Goal: Transaction & Acquisition: Subscribe to service/newsletter

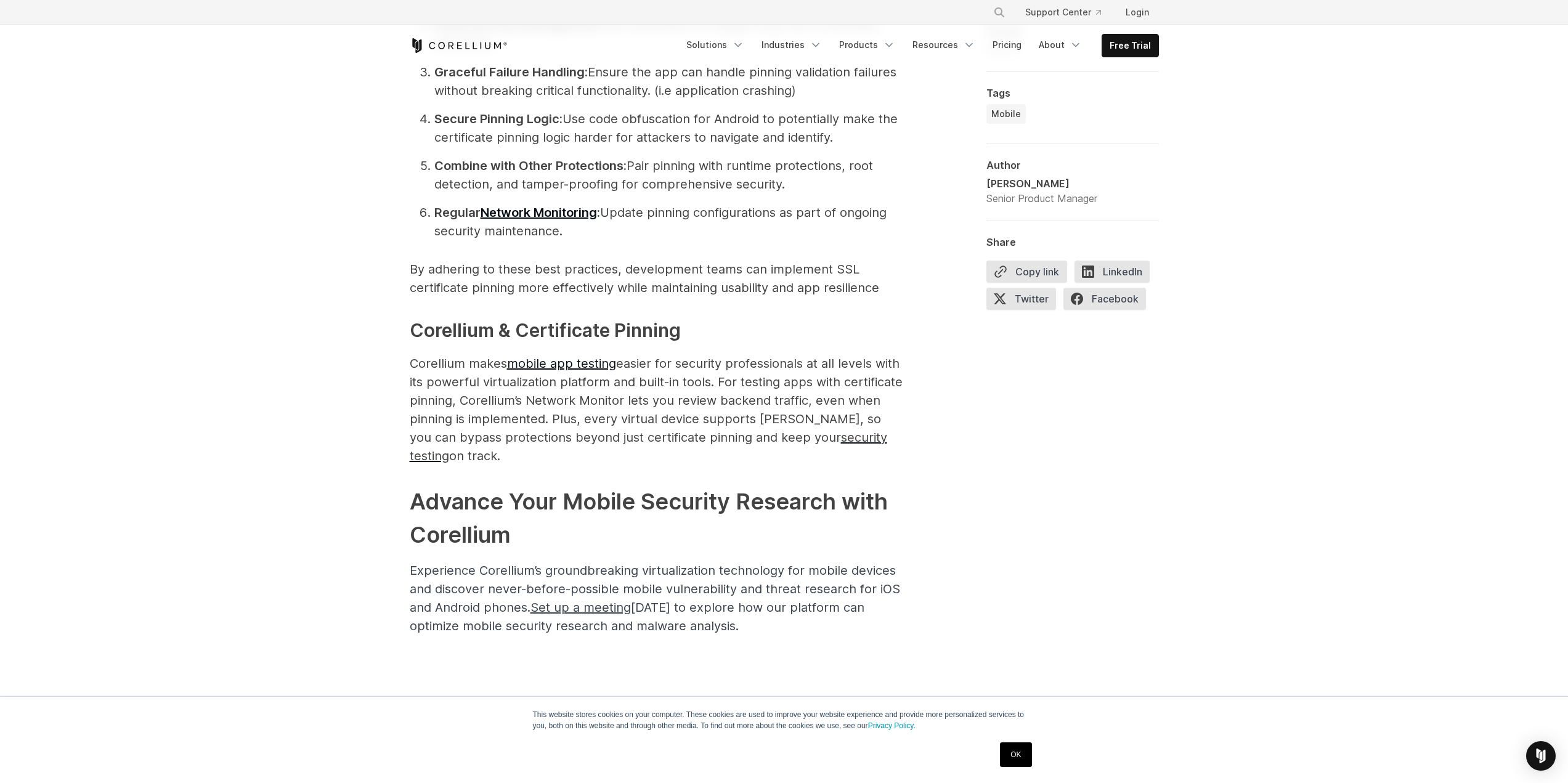
scroll to position [3205, 0]
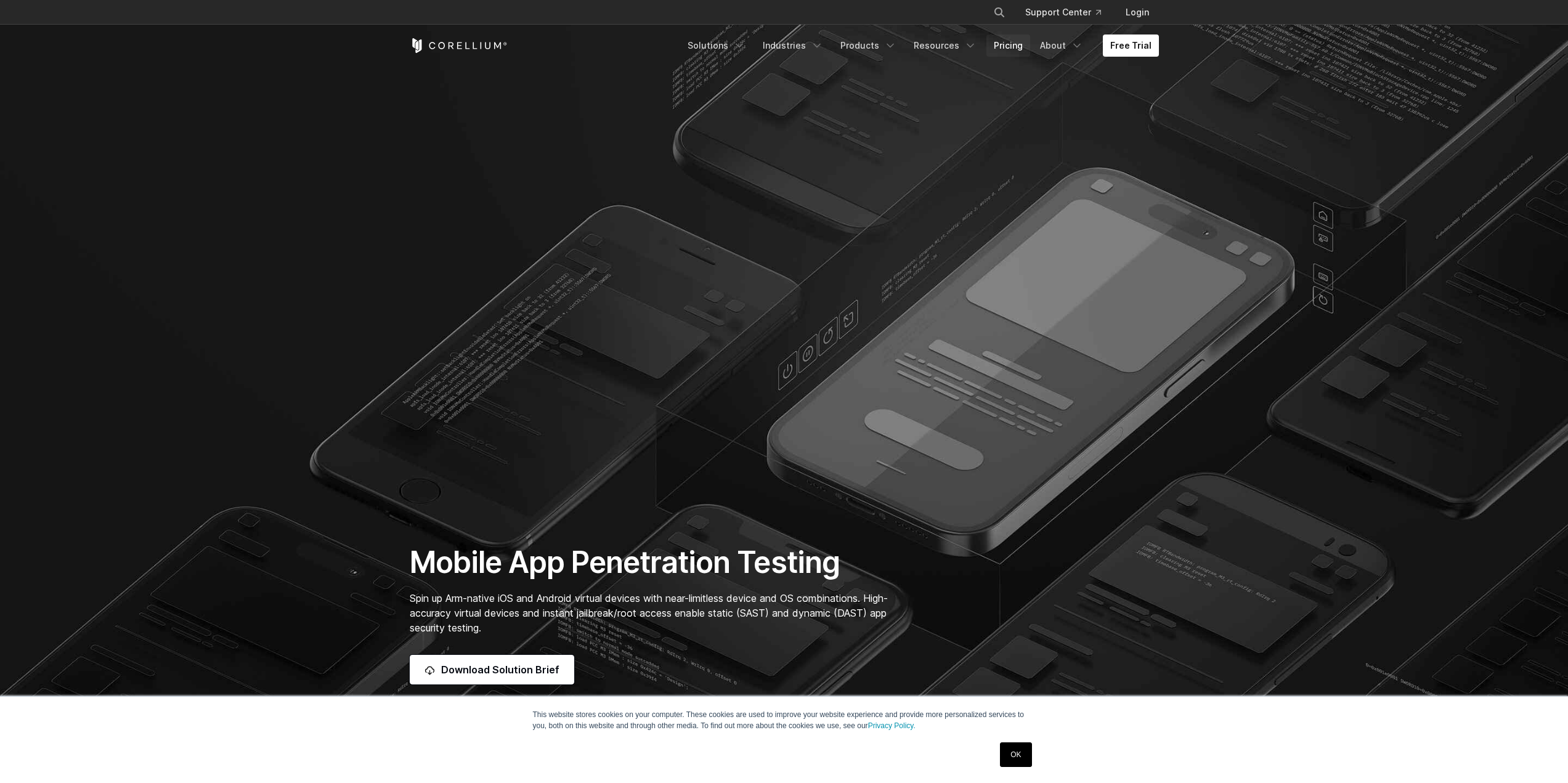
click at [1008, 49] on link "Pricing" at bounding box center [1008, 45] width 44 height 22
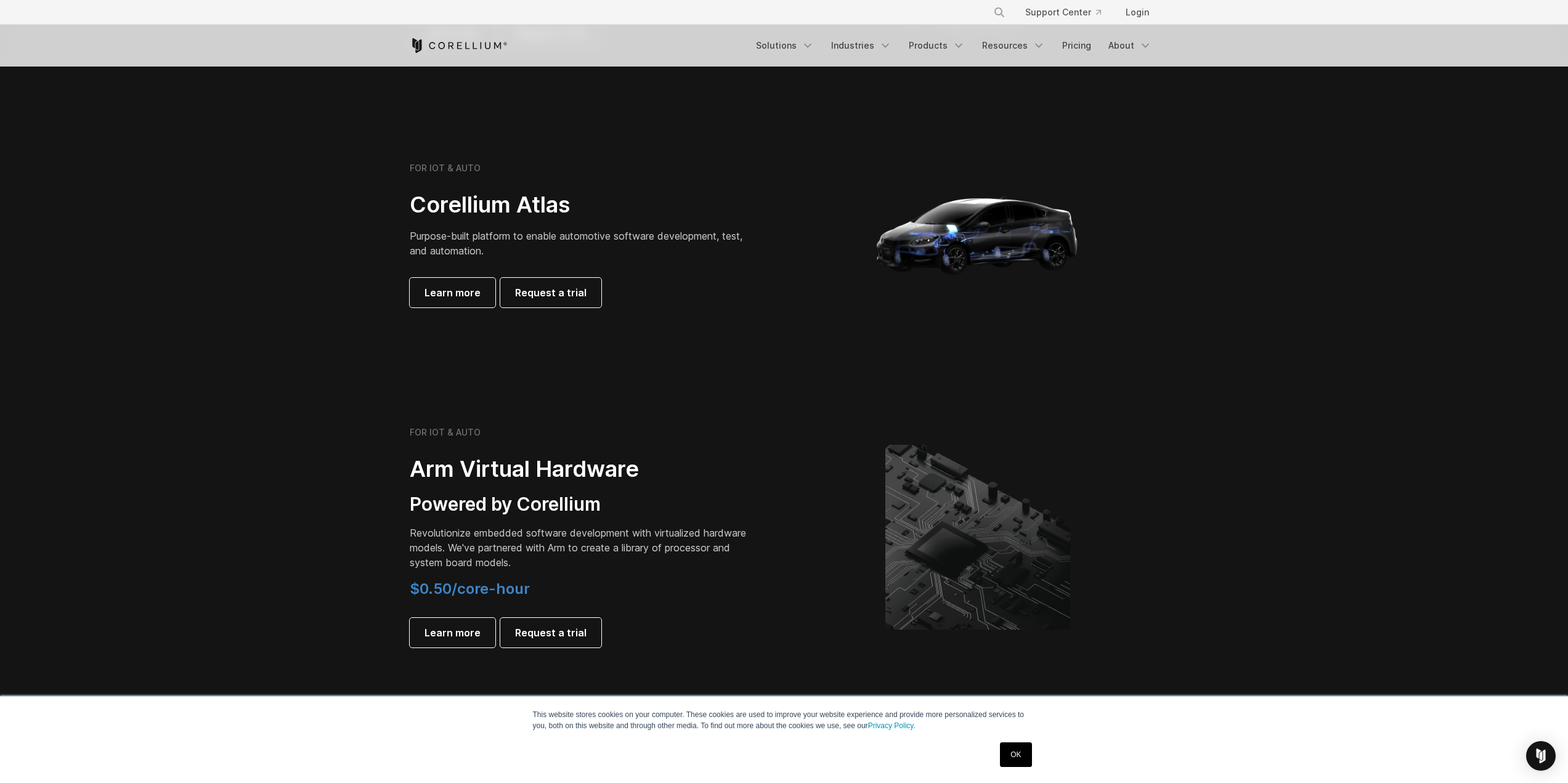
scroll to position [1171, 0]
